Goal: Find specific page/section: Find specific page/section

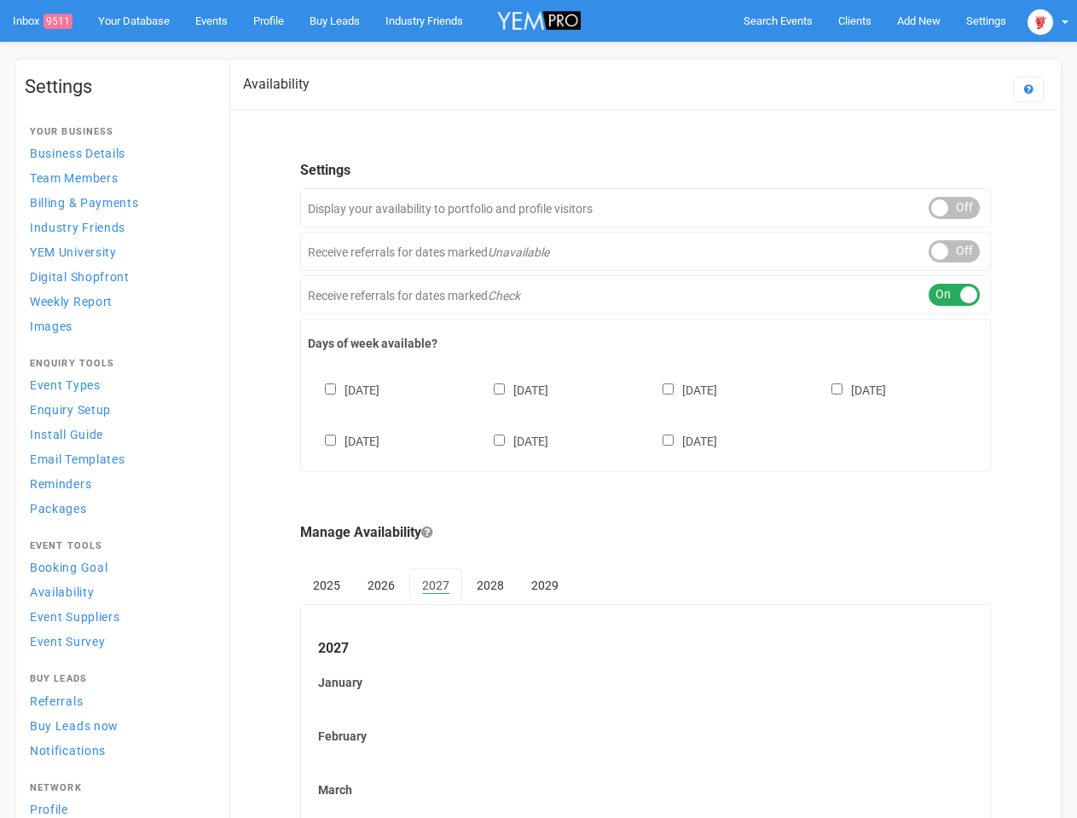
click at [538, 409] on div "[DATE] [DATE] [DATE] [DATE] [DATE] [DATE] [DATE]" at bounding box center [645, 407] width 675 height 102
click at [777, 20] on span "Search Events" at bounding box center [777, 20] width 69 height 13
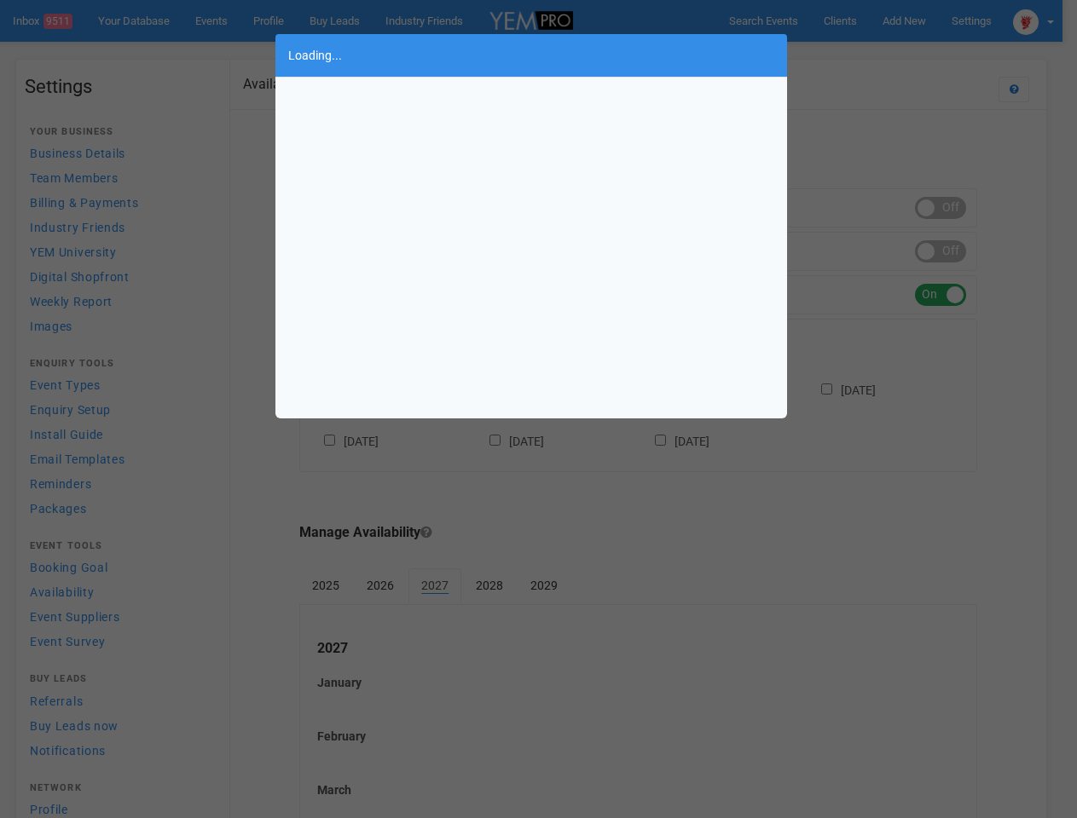
click at [879, 55] on div "Loading..." at bounding box center [538, 409] width 1077 height 818
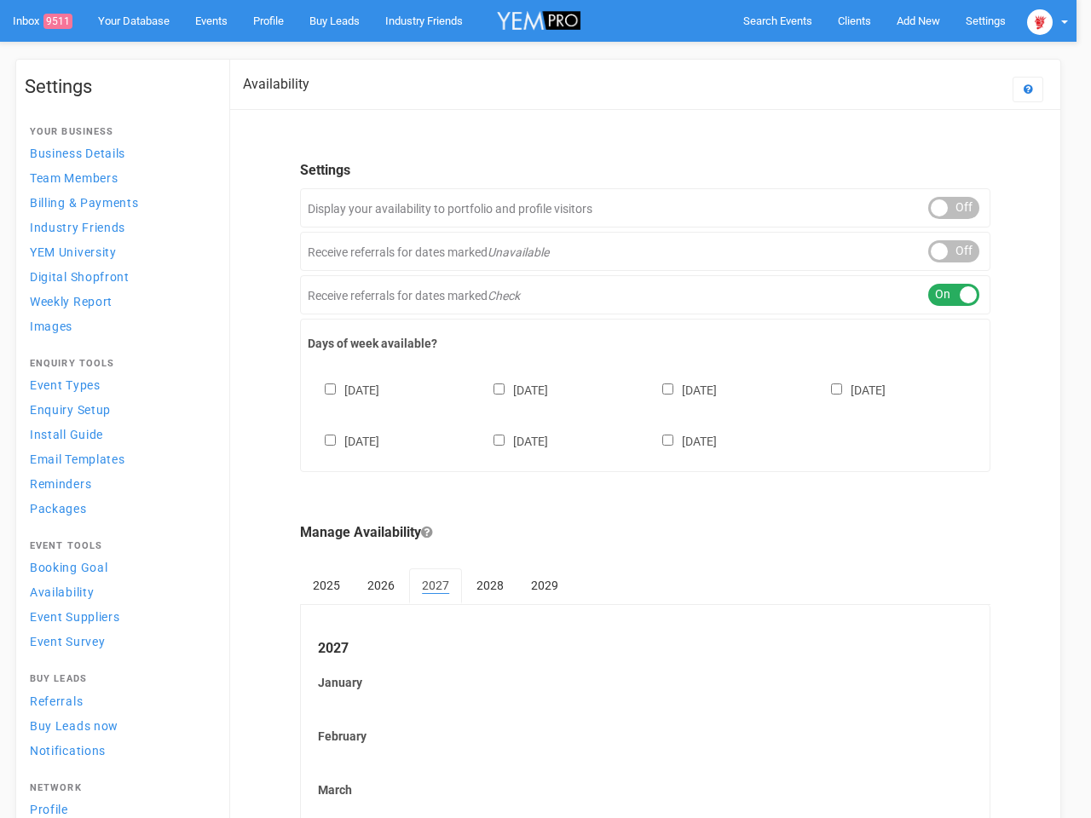
click at [1048, 20] on div at bounding box center [545, 409] width 1091 height 818
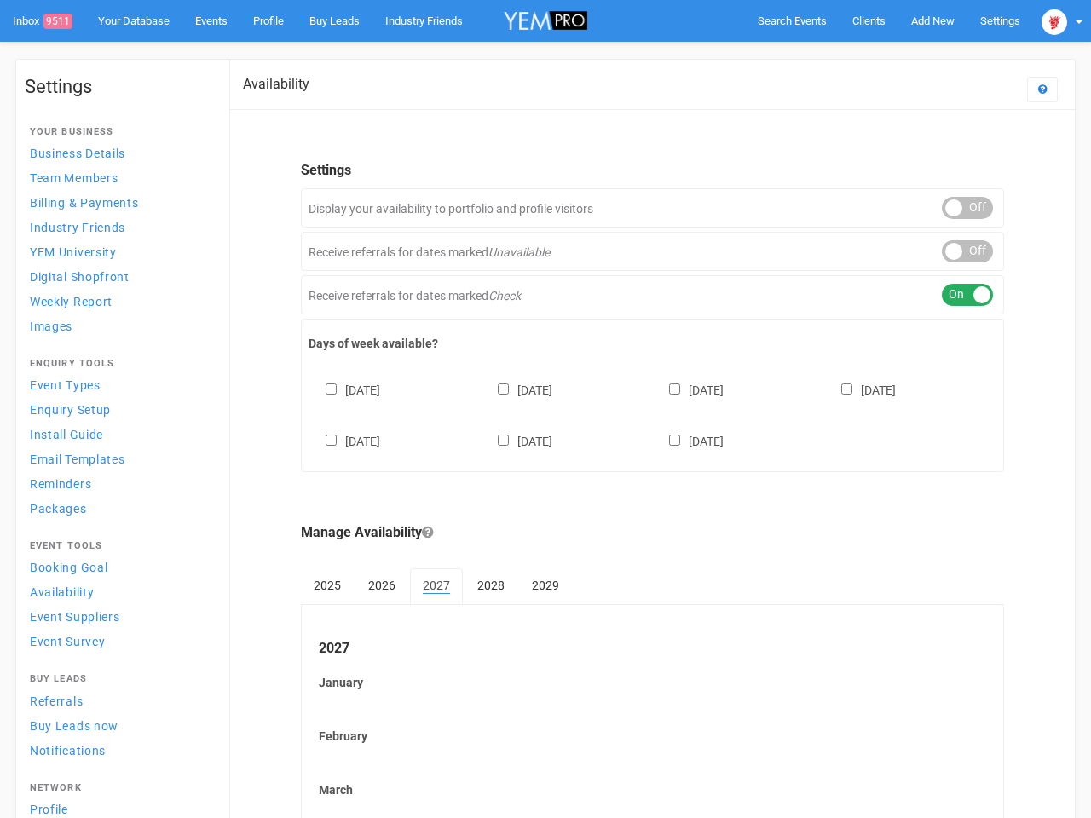
click at [954, 208] on div "ON OFF" at bounding box center [967, 208] width 51 height 22
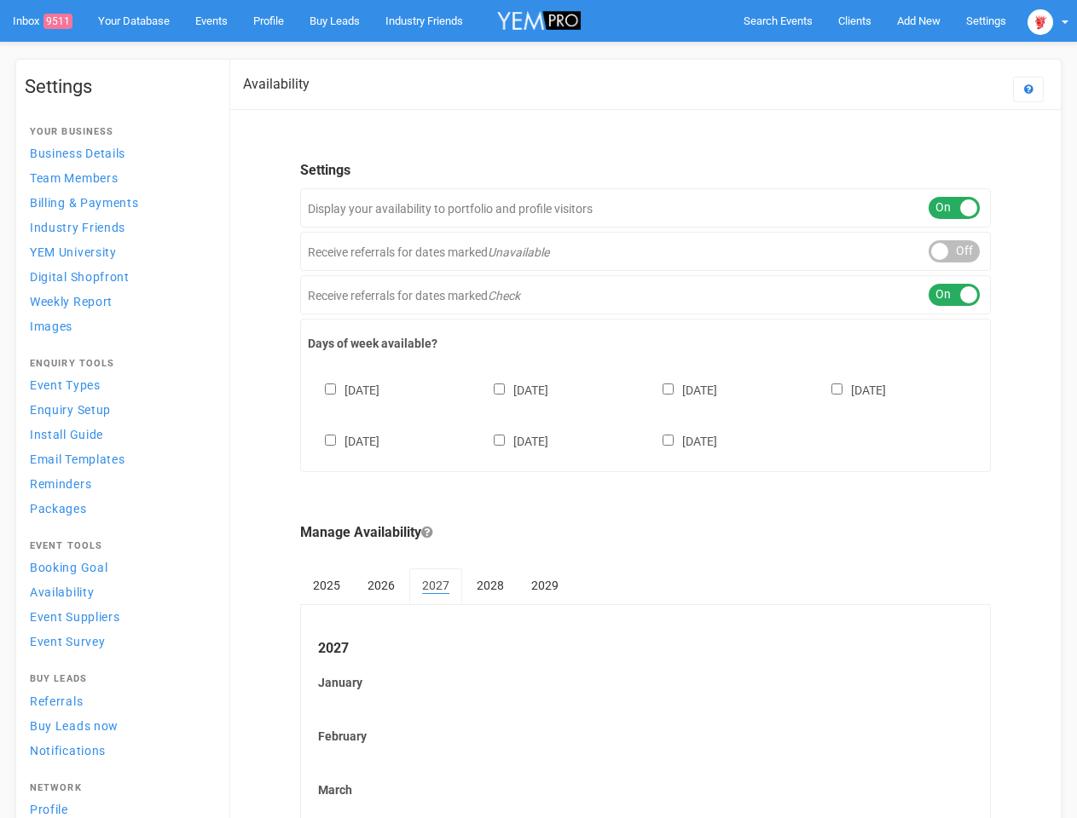
click at [954, 251] on div "ON OFF" at bounding box center [953, 251] width 51 height 22
click at [954, 295] on div "ON OFF" at bounding box center [953, 295] width 51 height 22
click at [645, 413] on div "[DATE] [DATE] [DATE] [DATE] [DATE] [DATE] [DATE]" at bounding box center [645, 407] width 675 height 102
